Goal: Check status: Check status

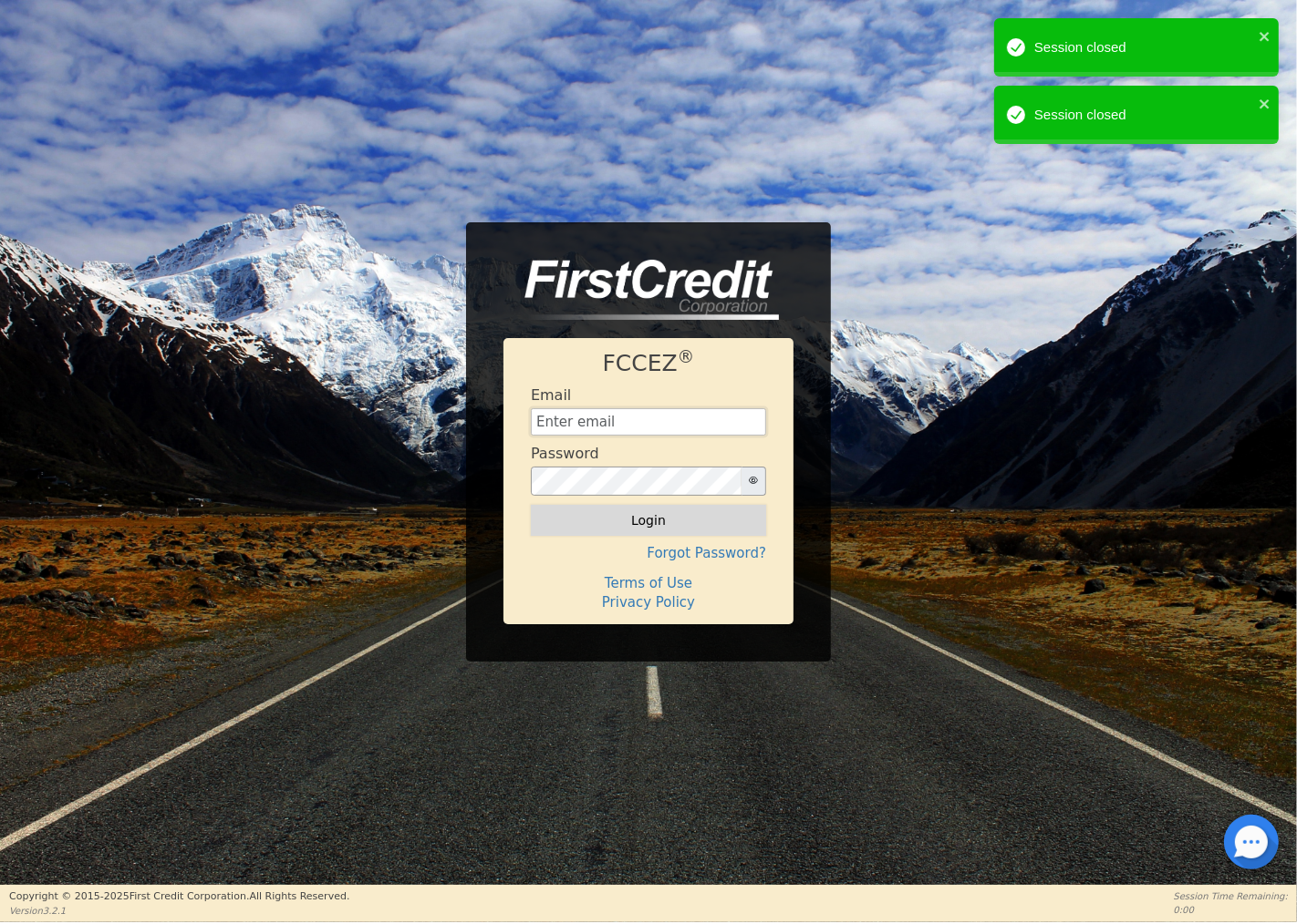
type input "Cmberryhill1@gmail.com"
click at [630, 521] on button "Login" at bounding box center [648, 520] width 235 height 31
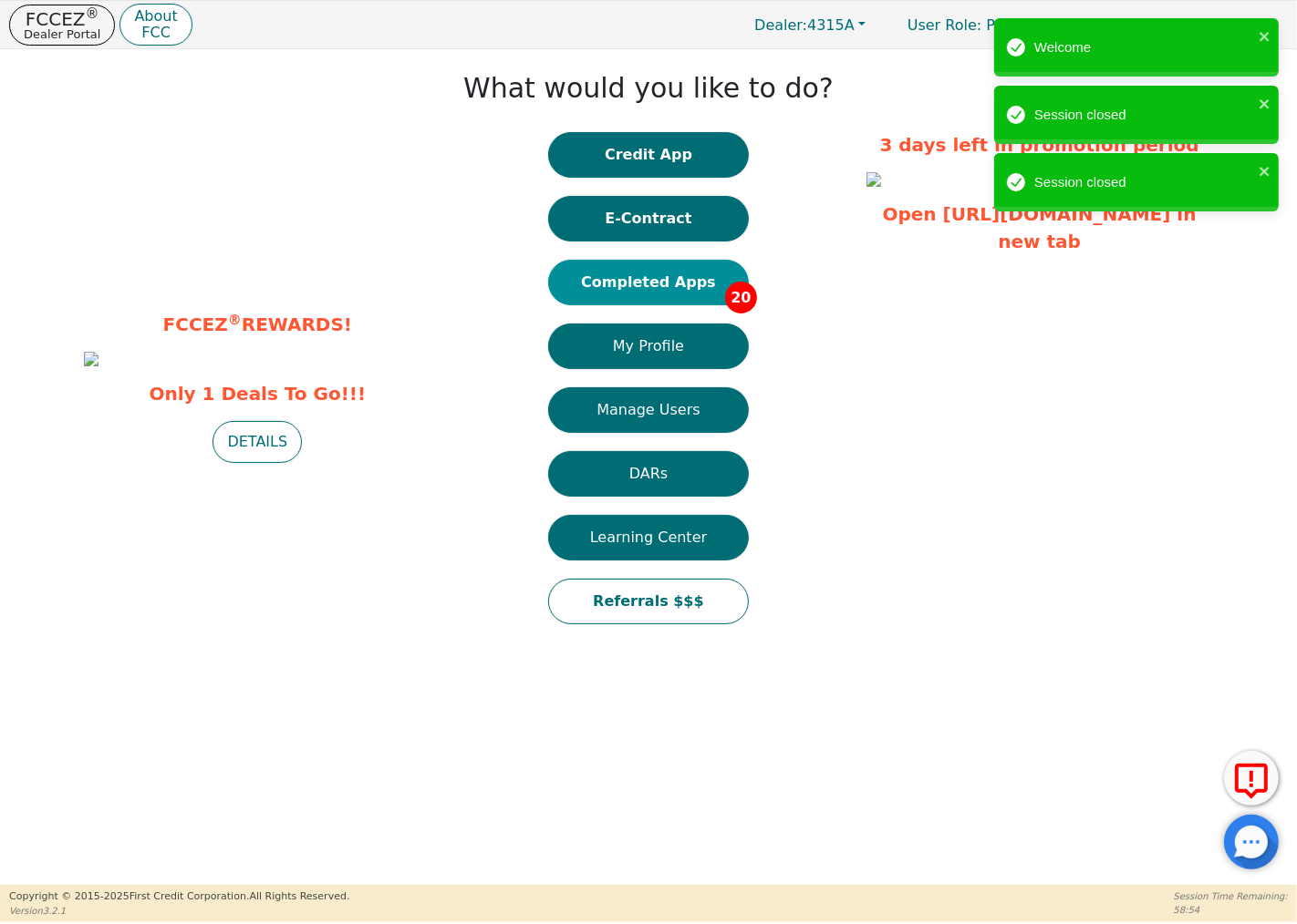
click at [645, 275] on button "Completed Apps 20" at bounding box center [648, 282] width 201 height 45
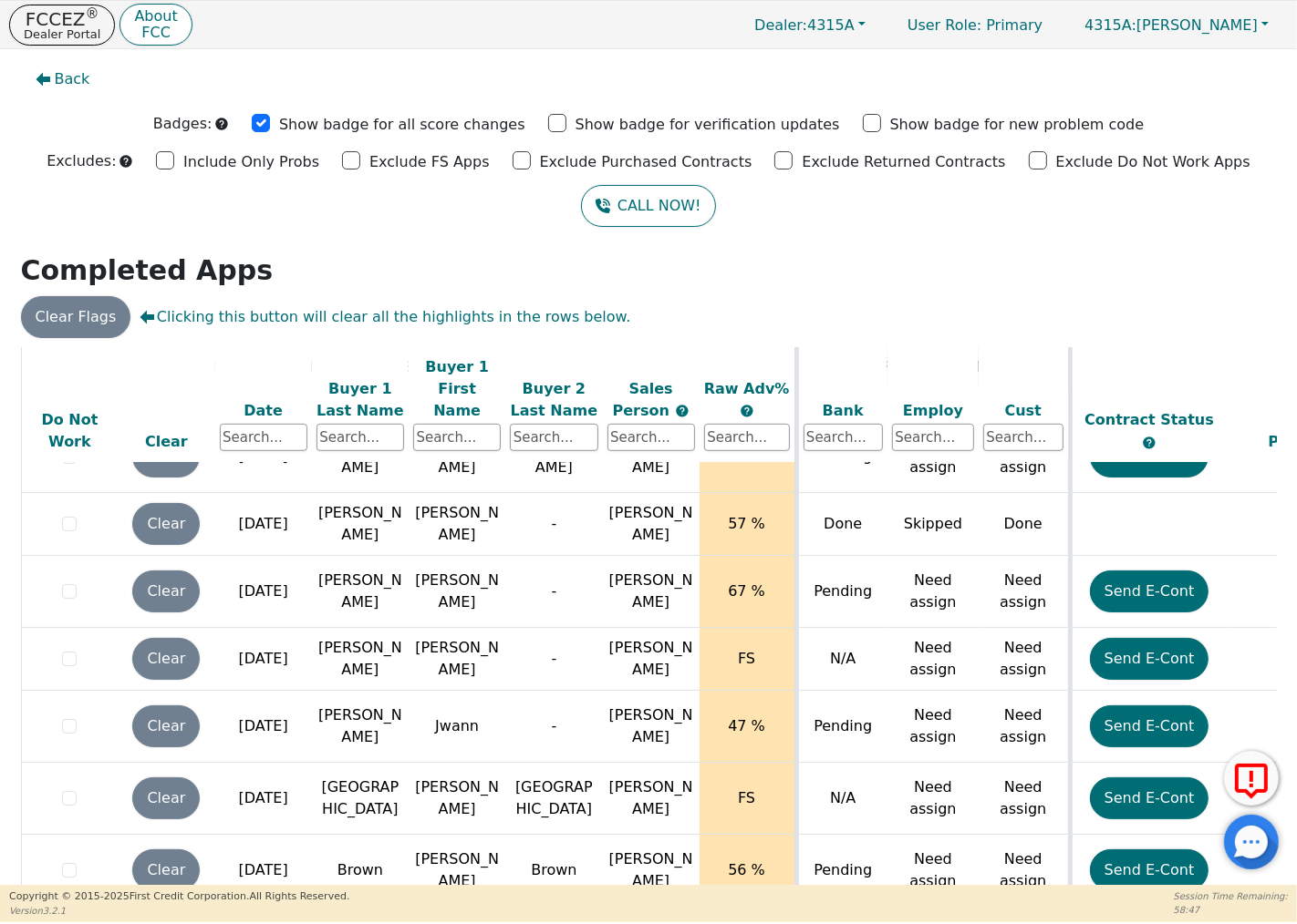
scroll to position [1003, 0]
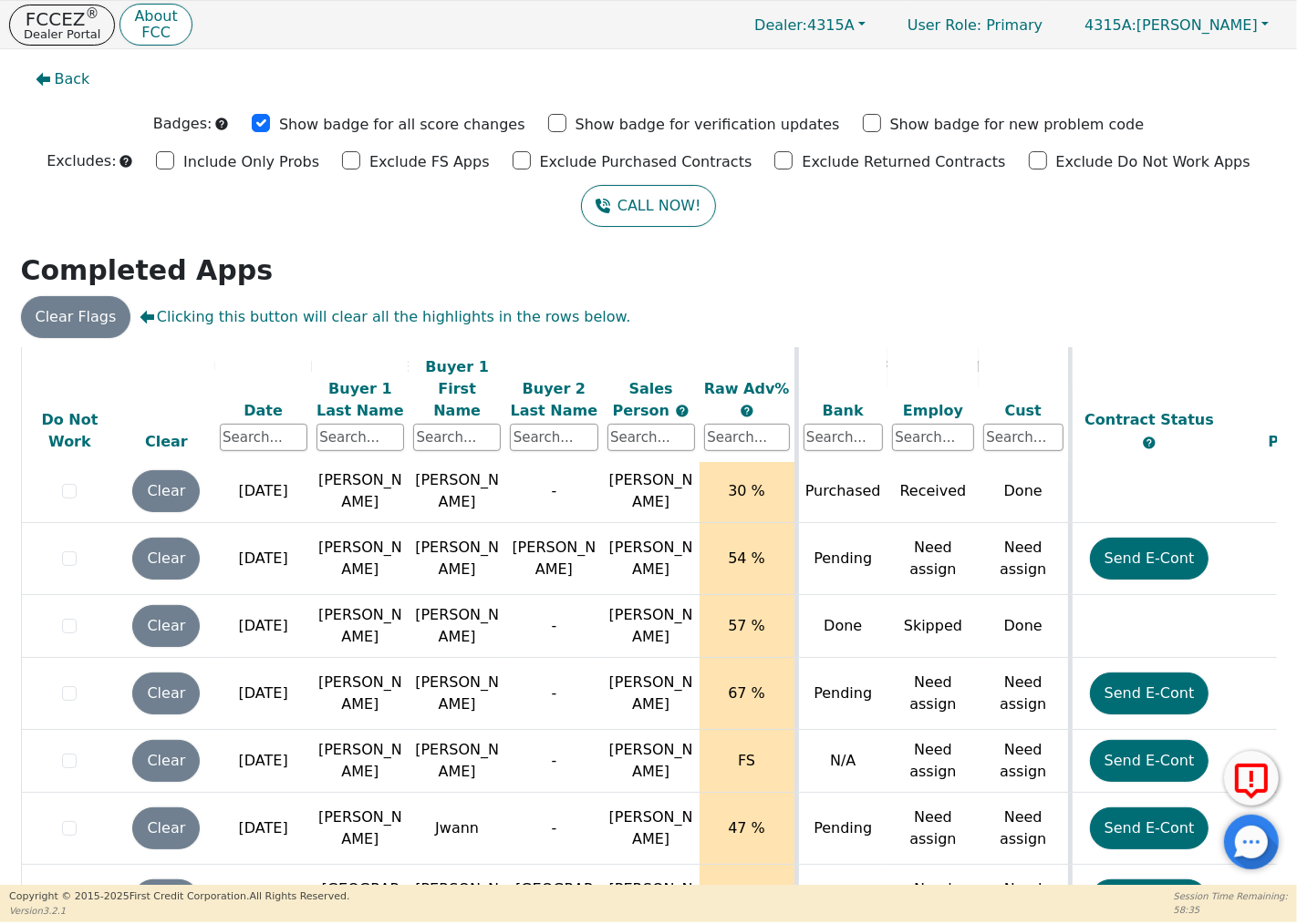
scroll to position [1003, 0]
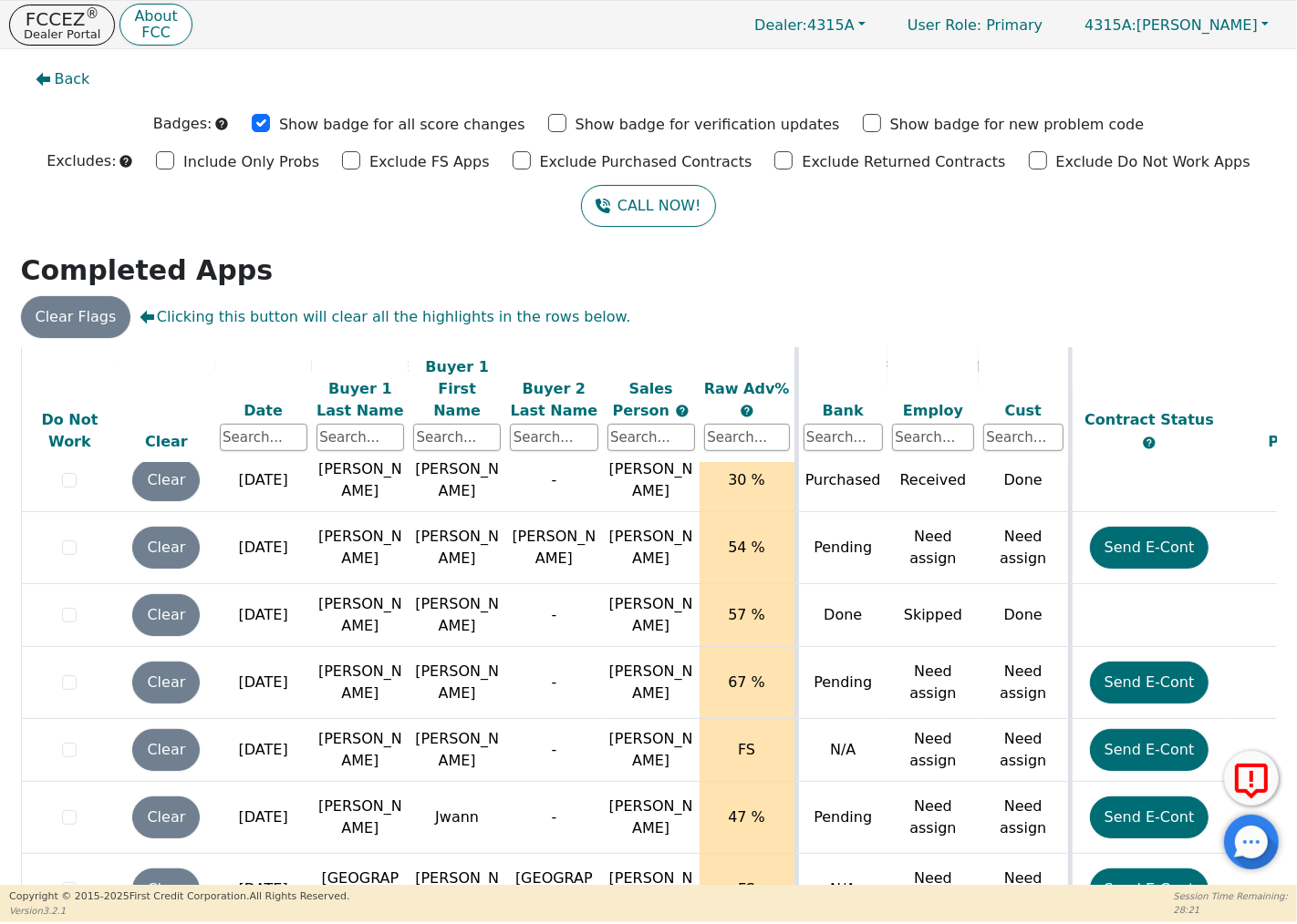
scroll to position [1003, 0]
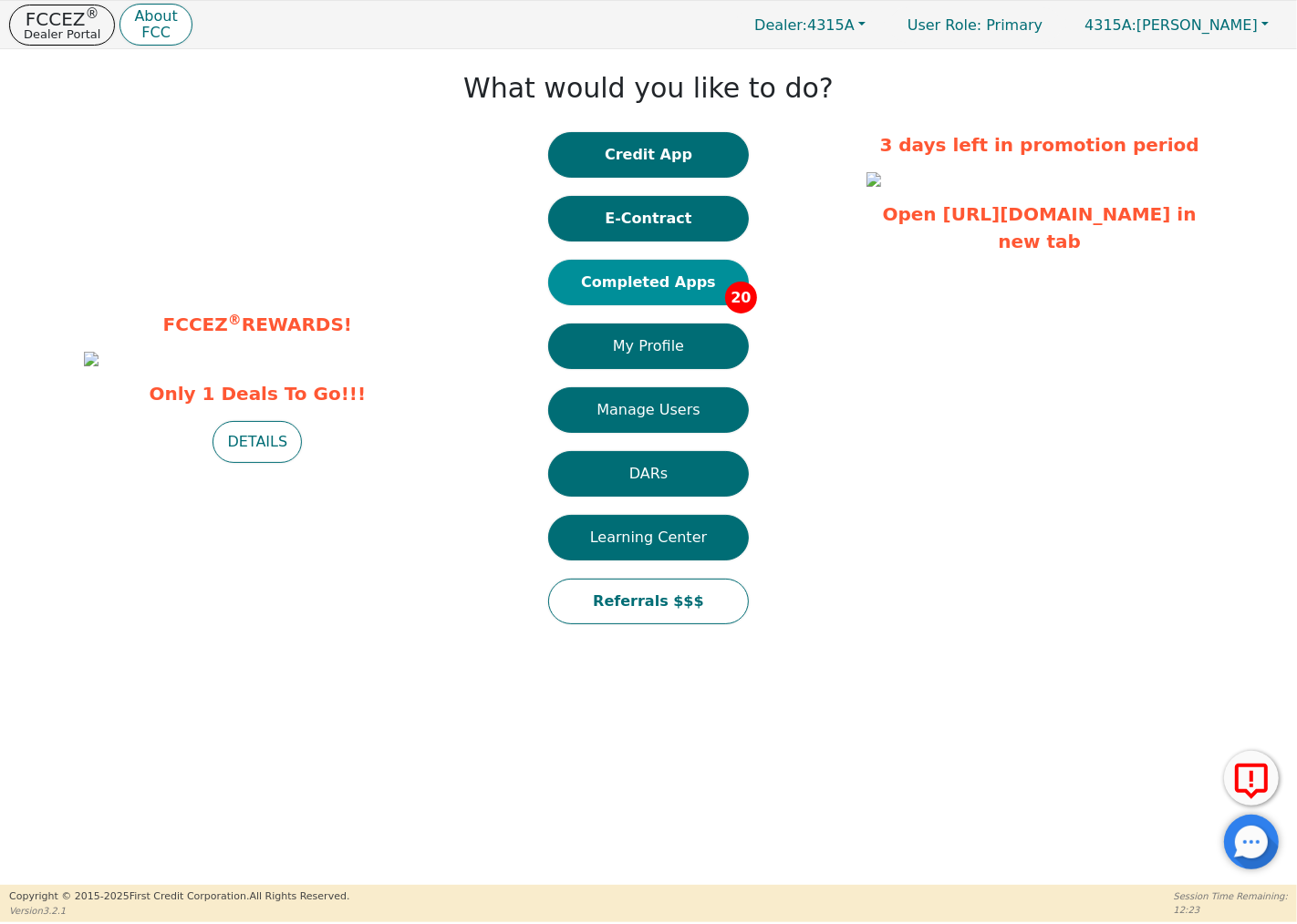
click at [680, 270] on button "Completed Apps 20" at bounding box center [648, 282] width 201 height 45
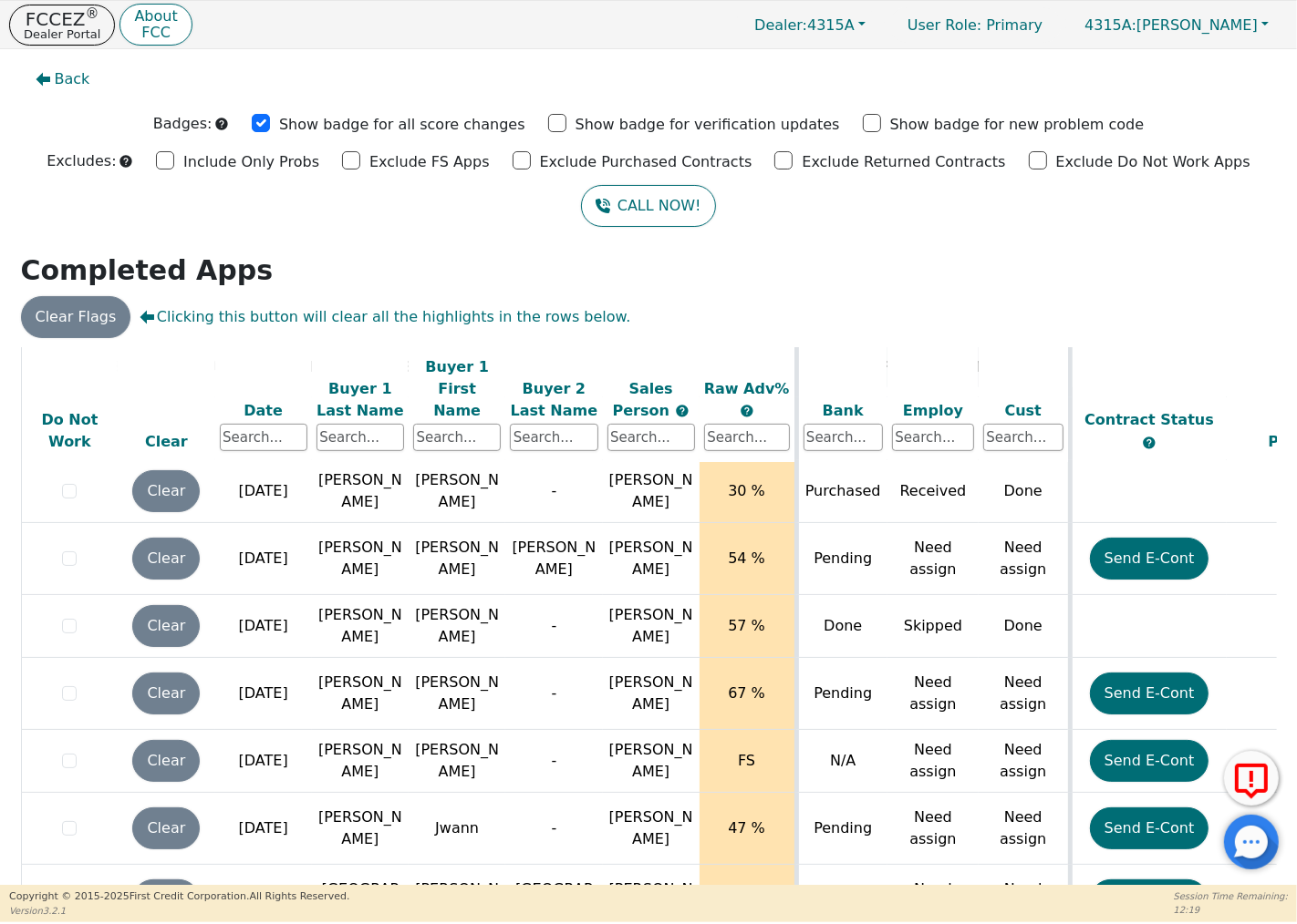
scroll to position [1003, 0]
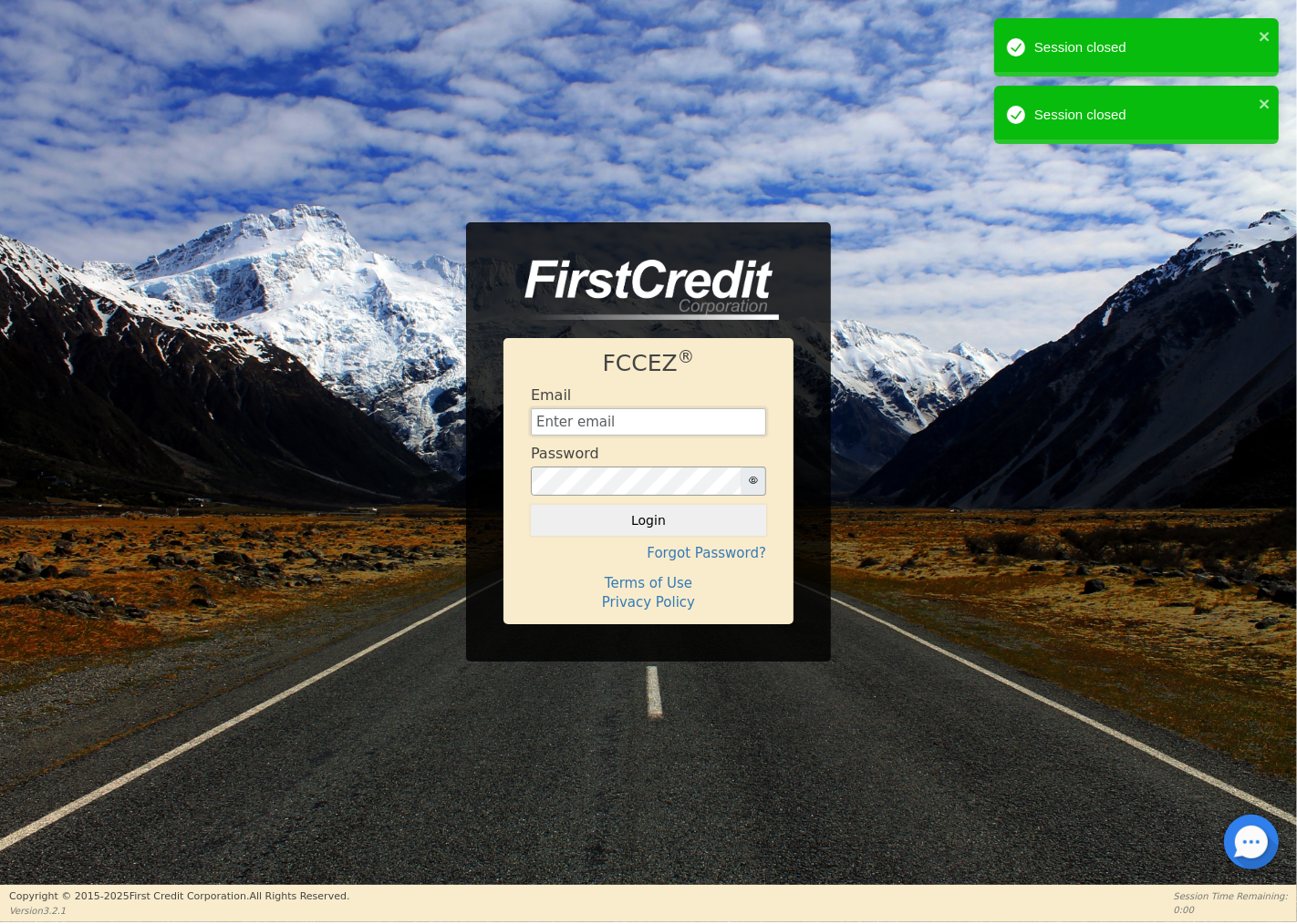
type input "Cmberryhill1@gmail.com"
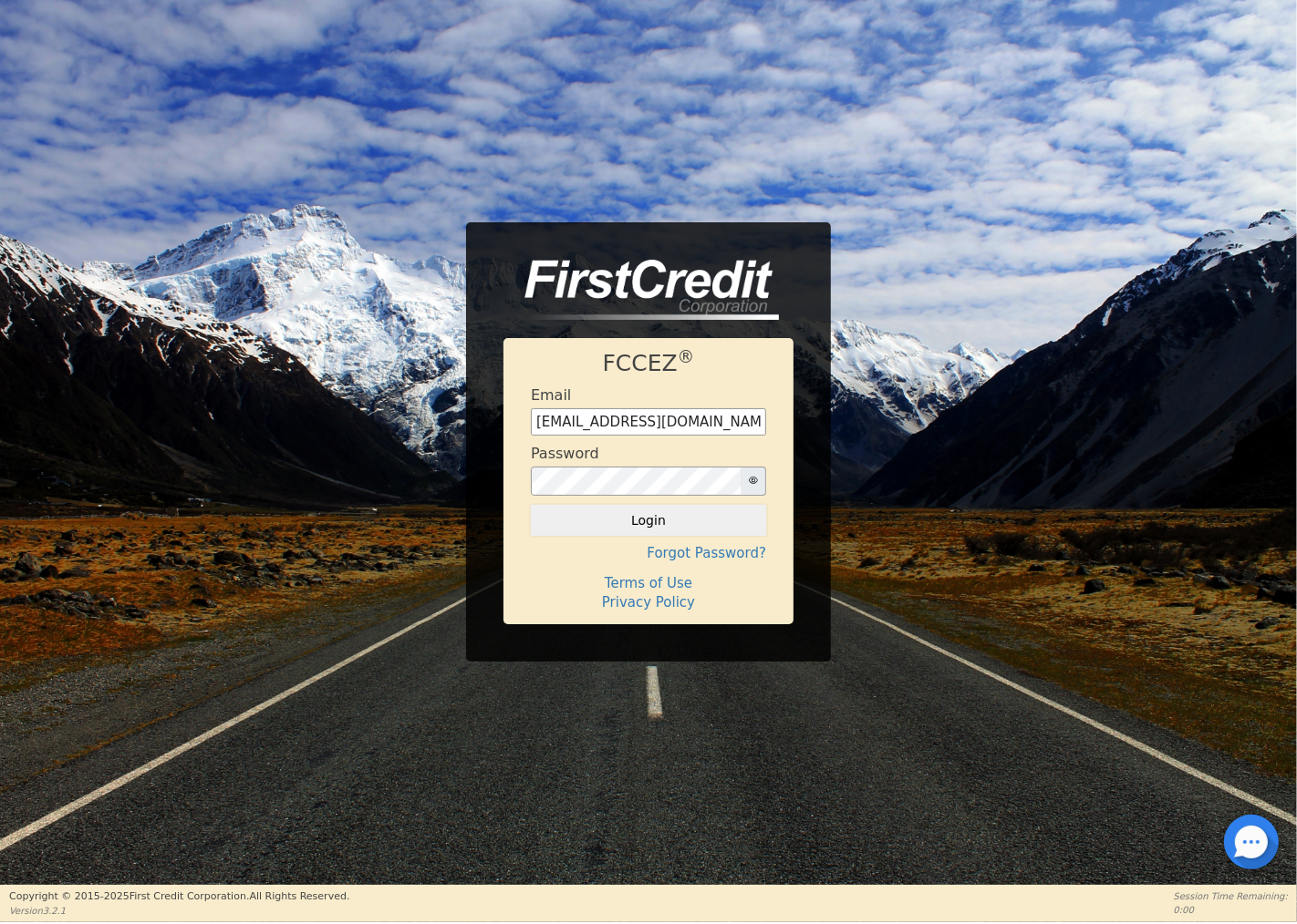
drag, startPoint x: 658, startPoint y: 523, endPoint x: 670, endPoint y: 509, distance: 18.4
click at [658, 522] on button "Login" at bounding box center [648, 520] width 235 height 31
